Goal: Task Accomplishment & Management: Use online tool/utility

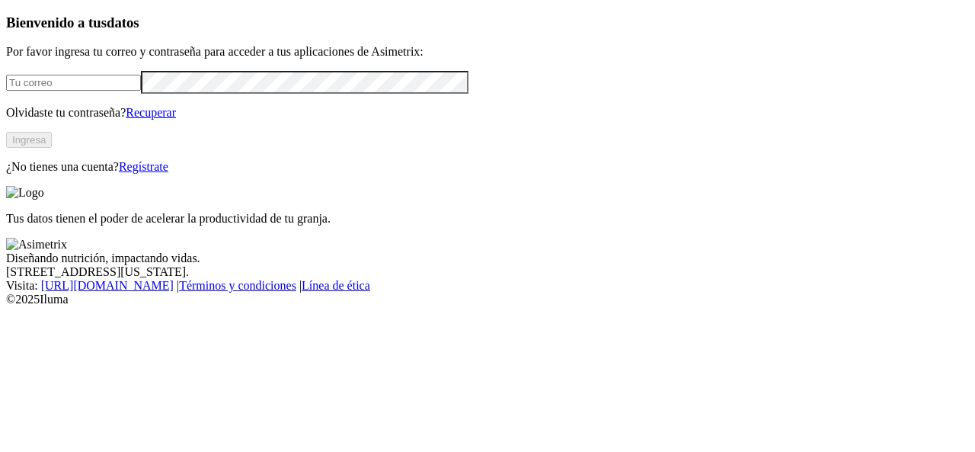
type input "[EMAIL_ADDRESS][PERSON_NAME][DOMAIN_NAME]"
click at [52, 148] on button "Ingresa" at bounding box center [29, 140] width 46 height 16
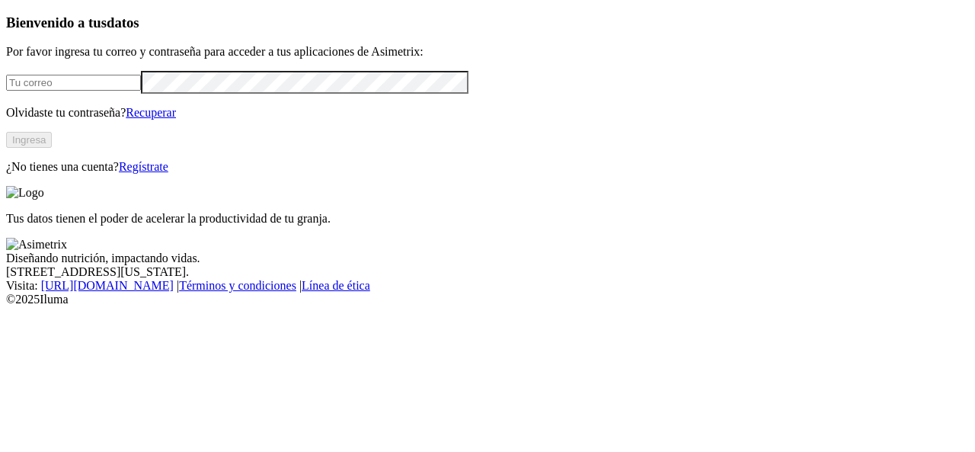
type input "gerson.alarcon@opav.co"
click at [52, 148] on button "Ingresa" at bounding box center [29, 140] width 46 height 16
